Goal: Task Accomplishment & Management: Manage account settings

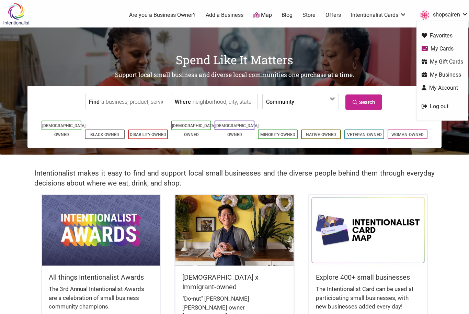
click at [446, 75] on link "My Business" at bounding box center [443, 75] width 42 height 8
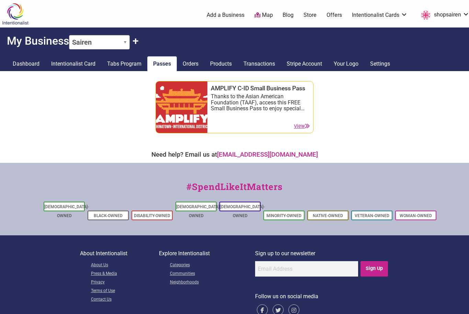
click at [305, 127] on icon at bounding box center [307, 126] width 5 height 5
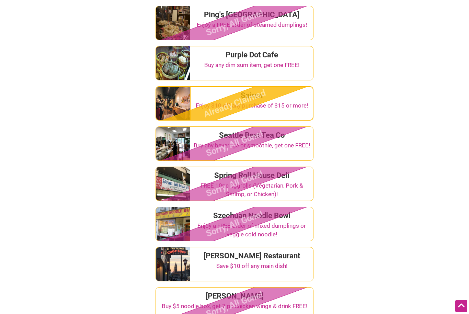
scroll to position [1251, 0]
click at [297, 101] on div "Enjoy $10 off any purchase of $15 or more!" at bounding box center [251, 105] width 117 height 9
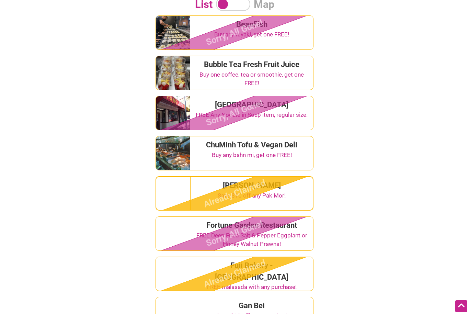
scroll to position [277, 0]
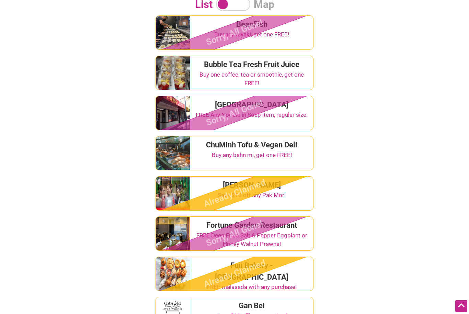
drag, startPoint x: 183, startPoint y: 196, endPoint x: 0, endPoint y: -278, distance: 507.9
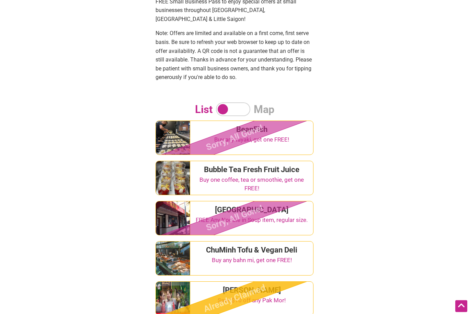
scroll to position [0, 0]
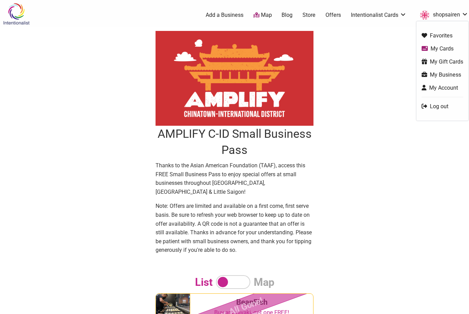
click at [439, 89] on link "My Account" at bounding box center [443, 88] width 42 height 8
